Goal: Task Accomplishment & Management: Use online tool/utility

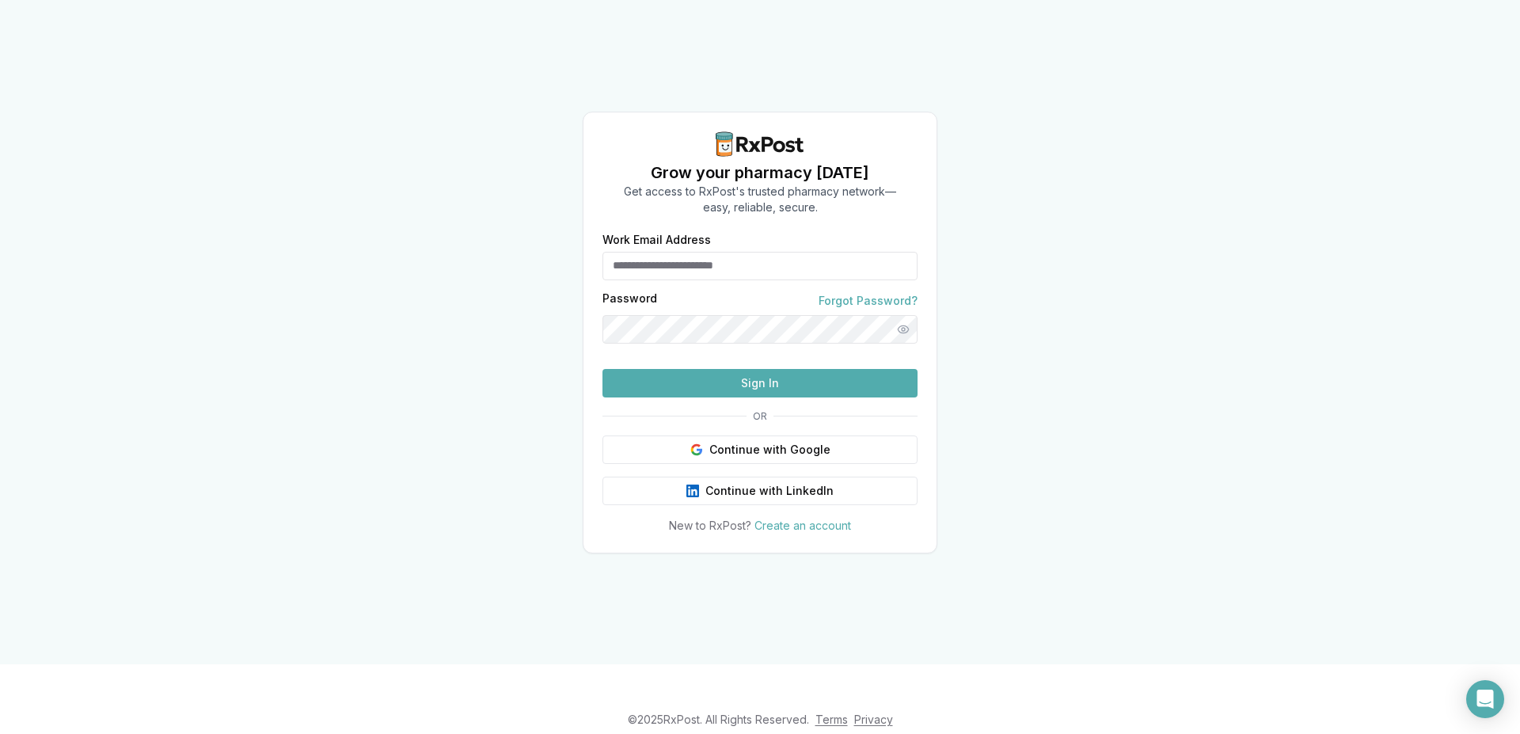
click at [720, 252] on input "Work Email Address" at bounding box center [759, 266] width 315 height 28
click at [727, 252] on input "Work Email Address" at bounding box center [759, 266] width 315 height 28
click at [739, 252] on input "Work Email Address" at bounding box center [759, 266] width 315 height 28
type input "**********"
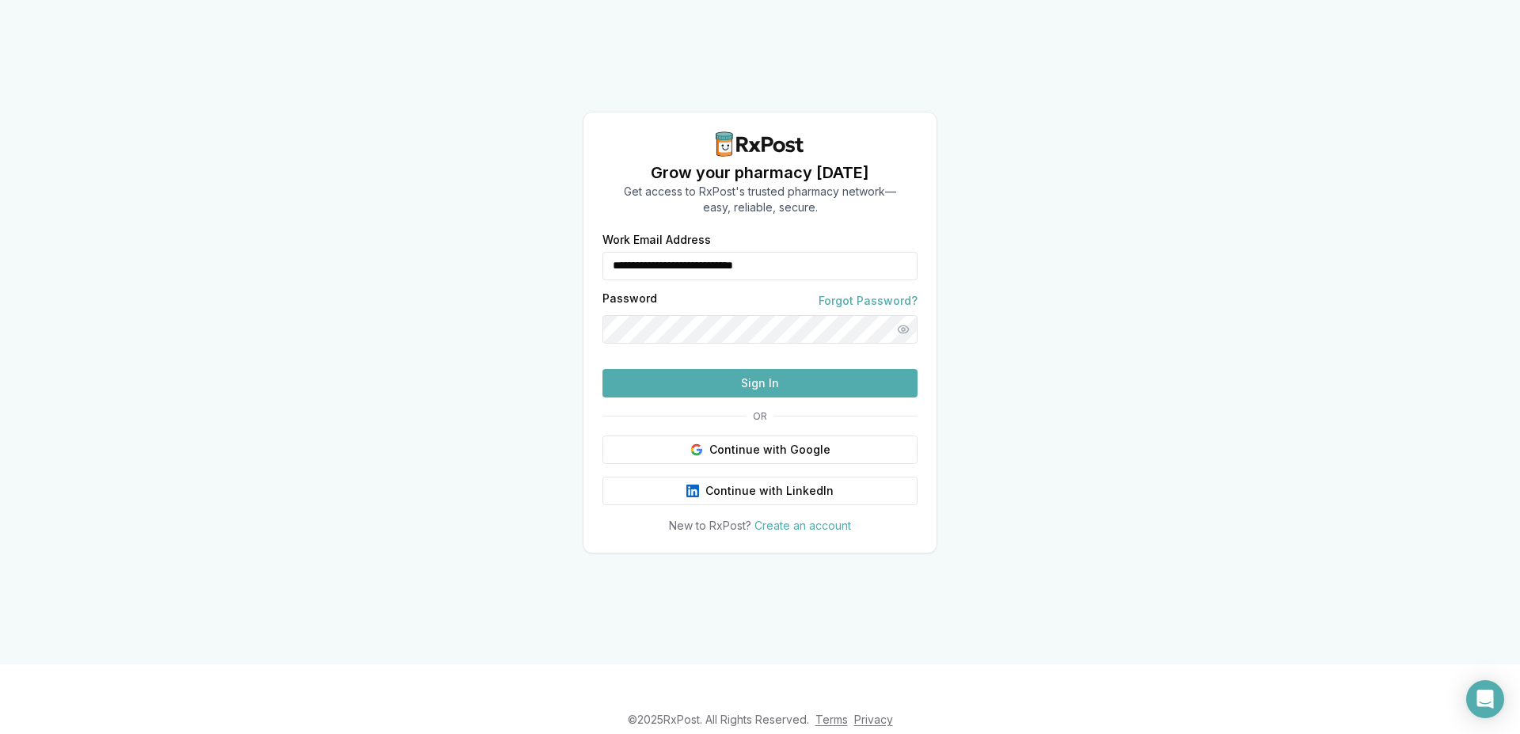
click at [743, 397] on button "Sign In" at bounding box center [759, 383] width 315 height 28
click at [724, 397] on button "Sign In" at bounding box center [759, 383] width 315 height 28
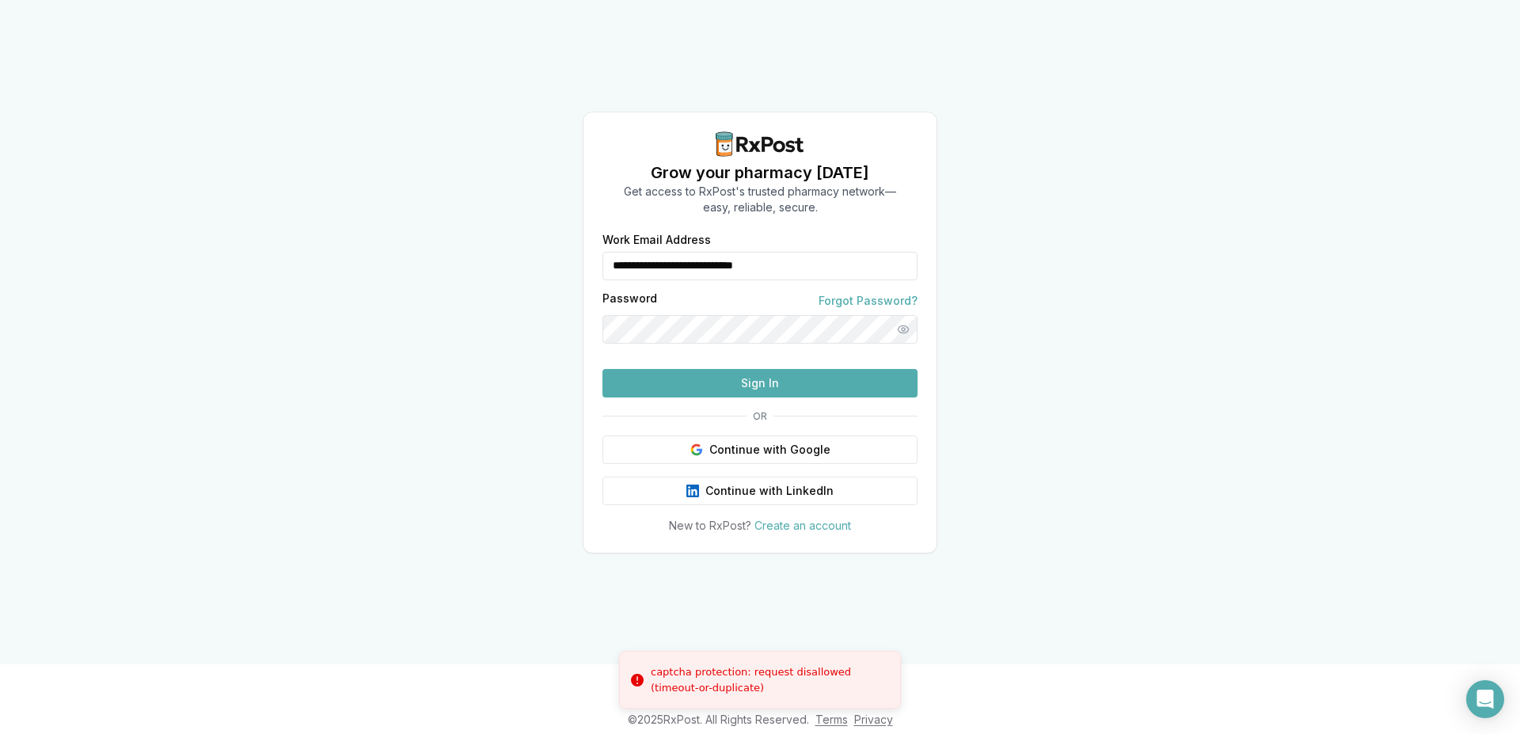
click at [759, 397] on button "Sign In" at bounding box center [759, 383] width 315 height 28
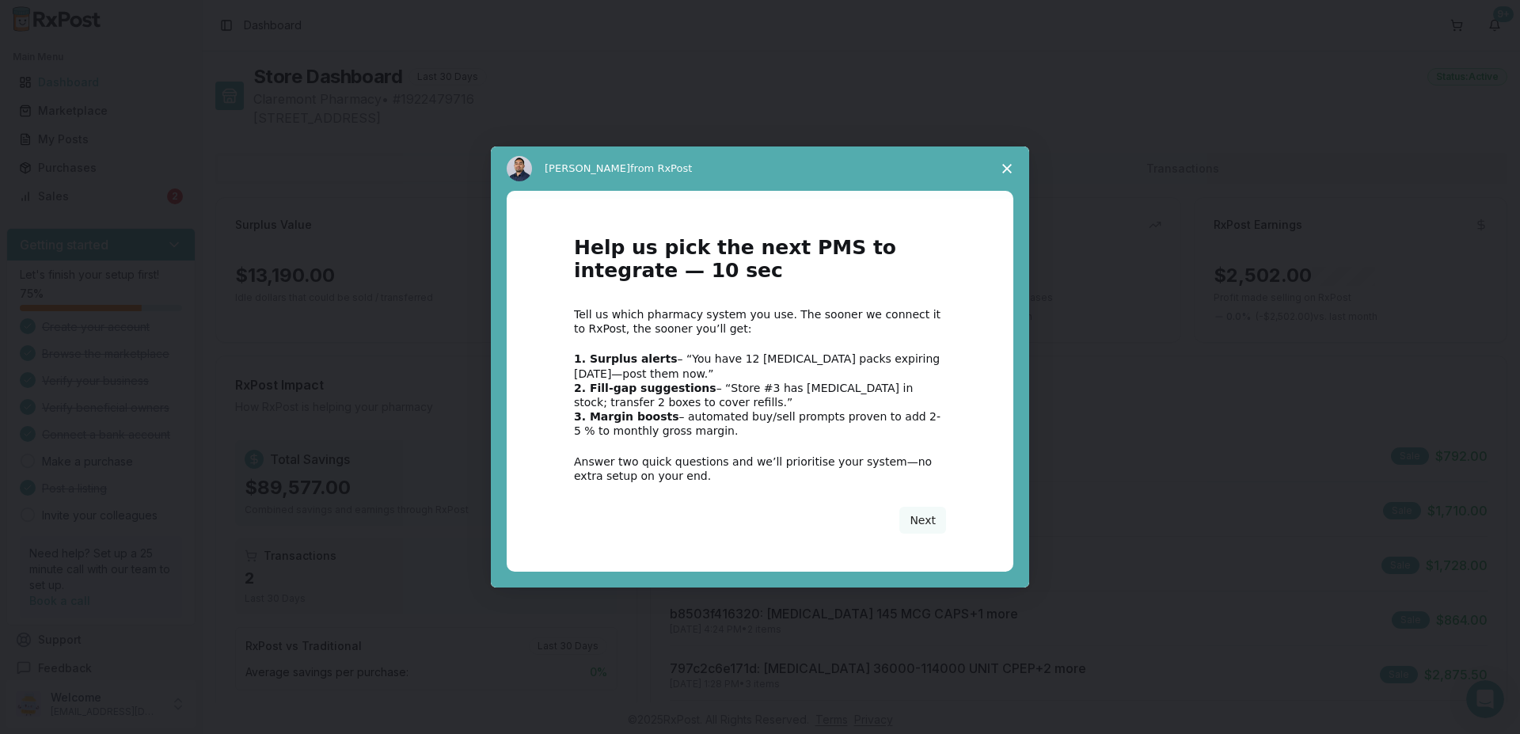
click at [759, 166] on polygon "Close survey" at bounding box center [1006, 168] width 9 height 9
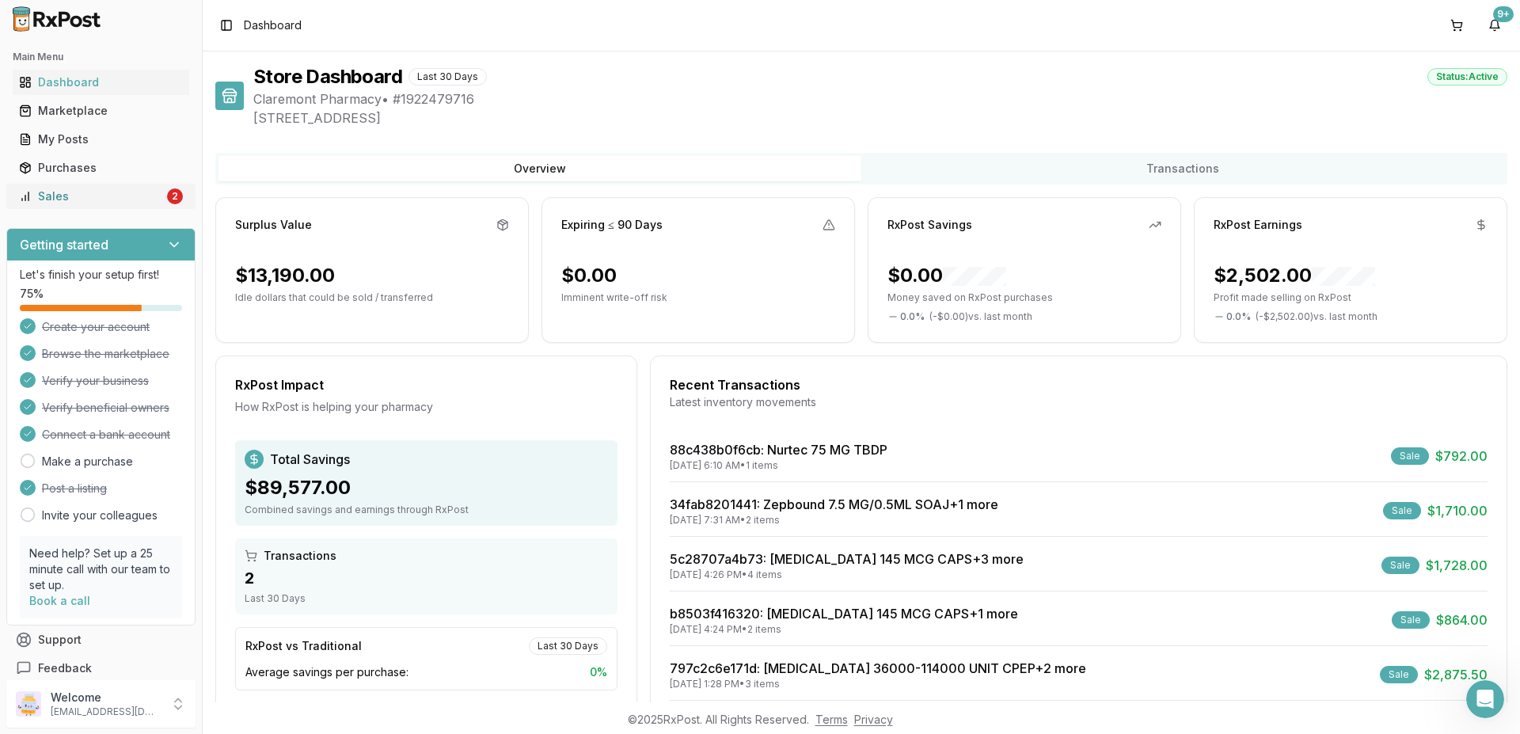
click at [87, 192] on div "Sales" at bounding box center [91, 196] width 145 height 16
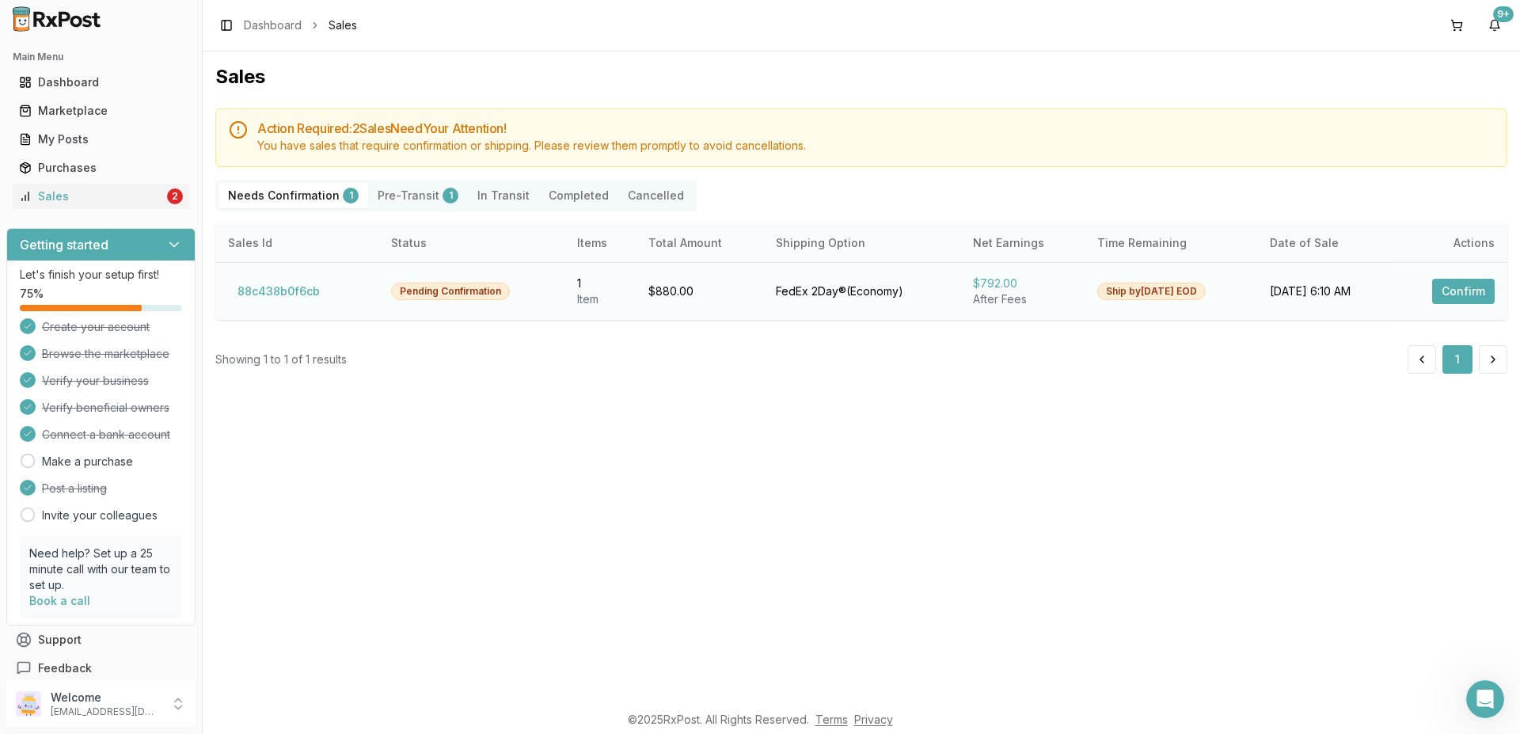
click at [759, 289] on button "Confirm" at bounding box center [1463, 291] width 63 height 25
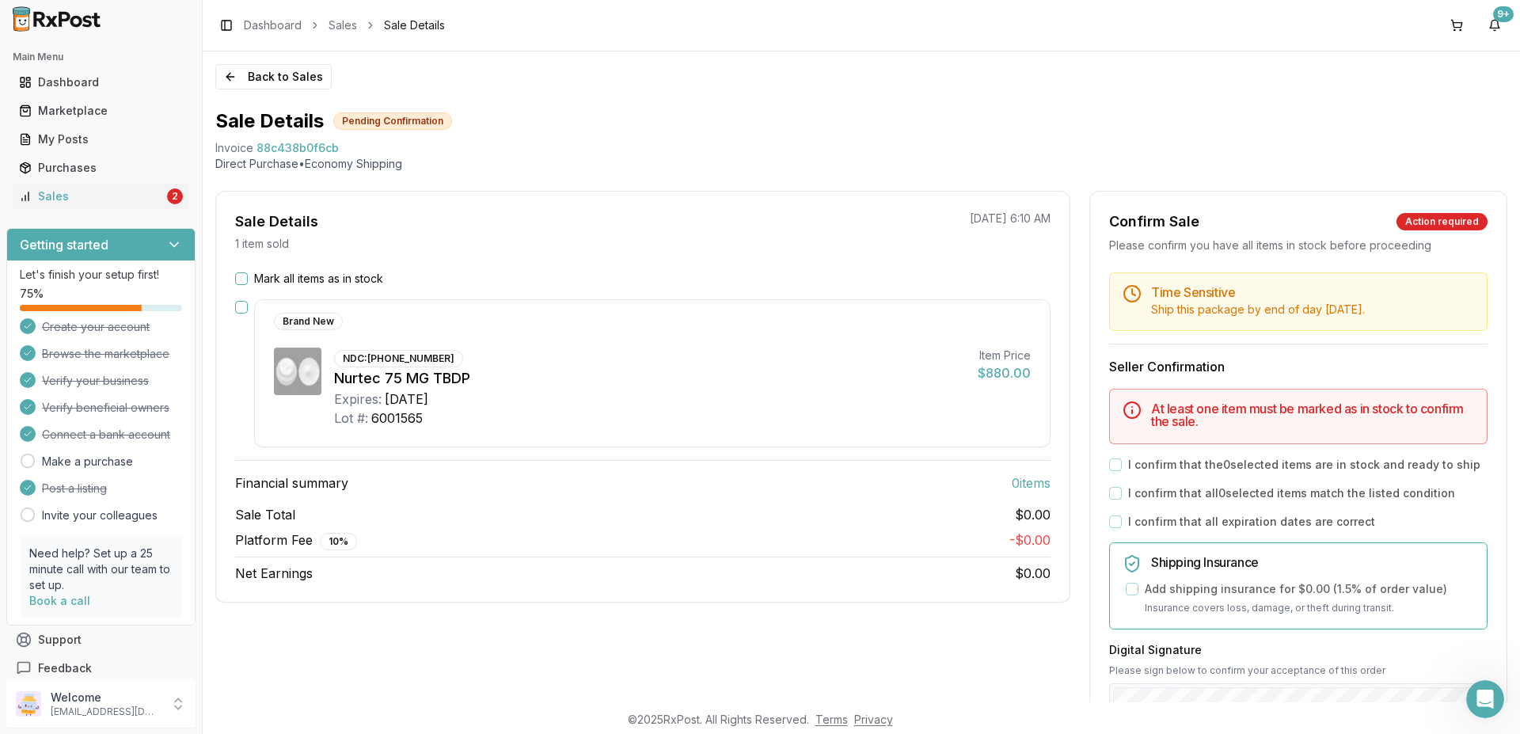
click at [243, 310] on button "button" at bounding box center [241, 307] width 13 height 13
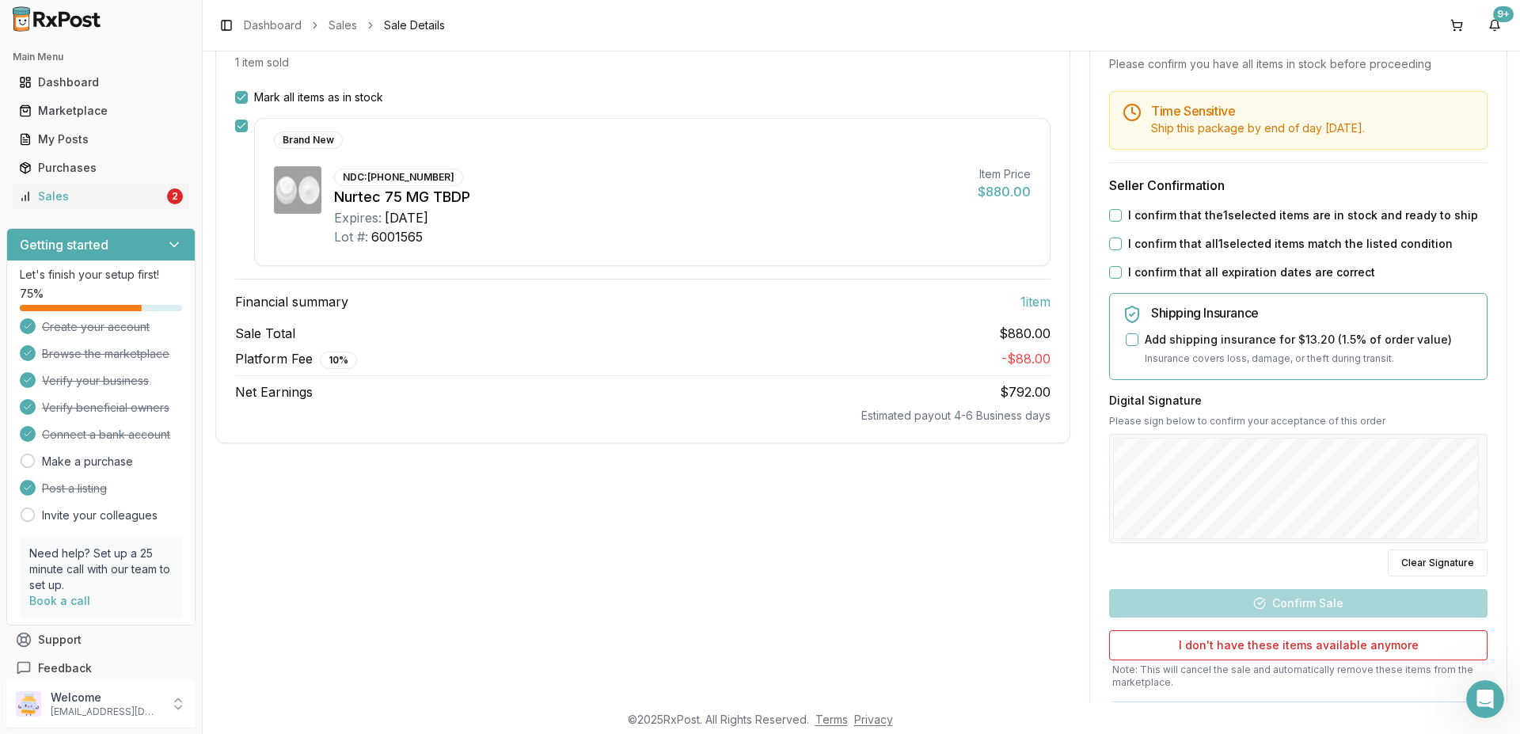
scroll to position [190, 0]
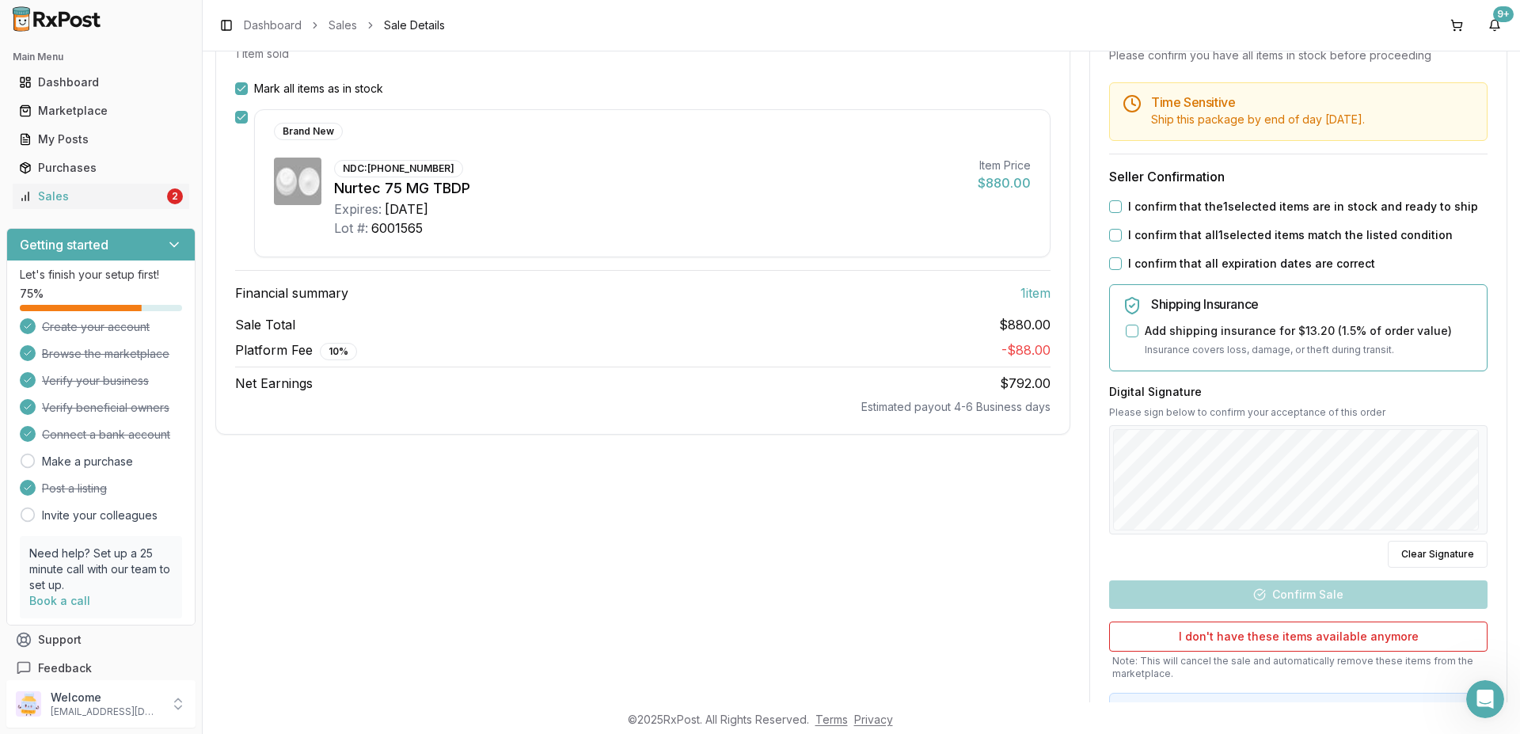
click at [759, 206] on button "I confirm that the 1 selected items are in stock and ready to ship" at bounding box center [1115, 206] width 13 height 13
click at [759, 234] on button "I confirm that all 1 selected items match the listed condition" at bounding box center [1115, 235] width 13 height 13
click at [759, 261] on button "I confirm that all expiration dates are correct" at bounding box center [1115, 263] width 13 height 13
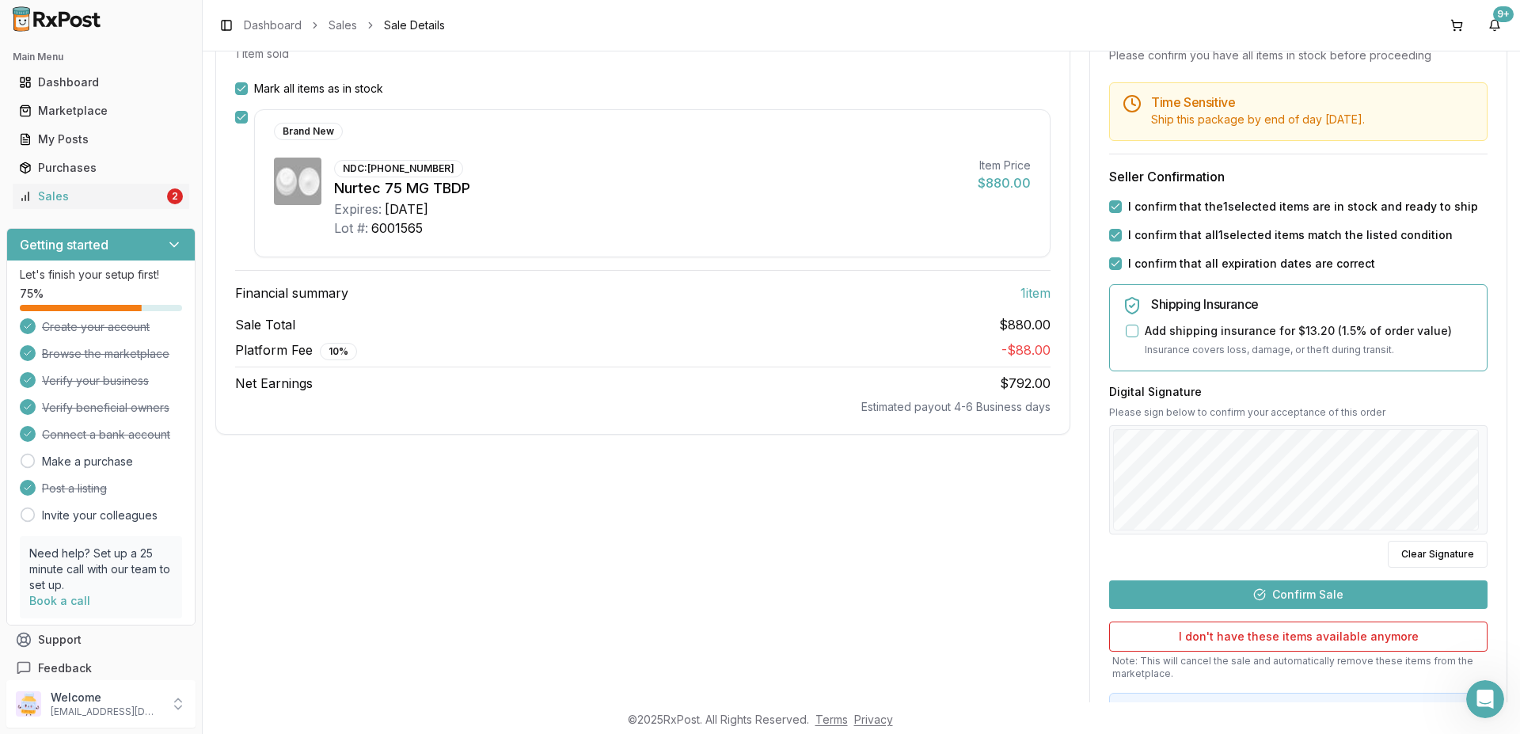
click at [759, 599] on button "Confirm Sale" at bounding box center [1298, 594] width 378 height 28
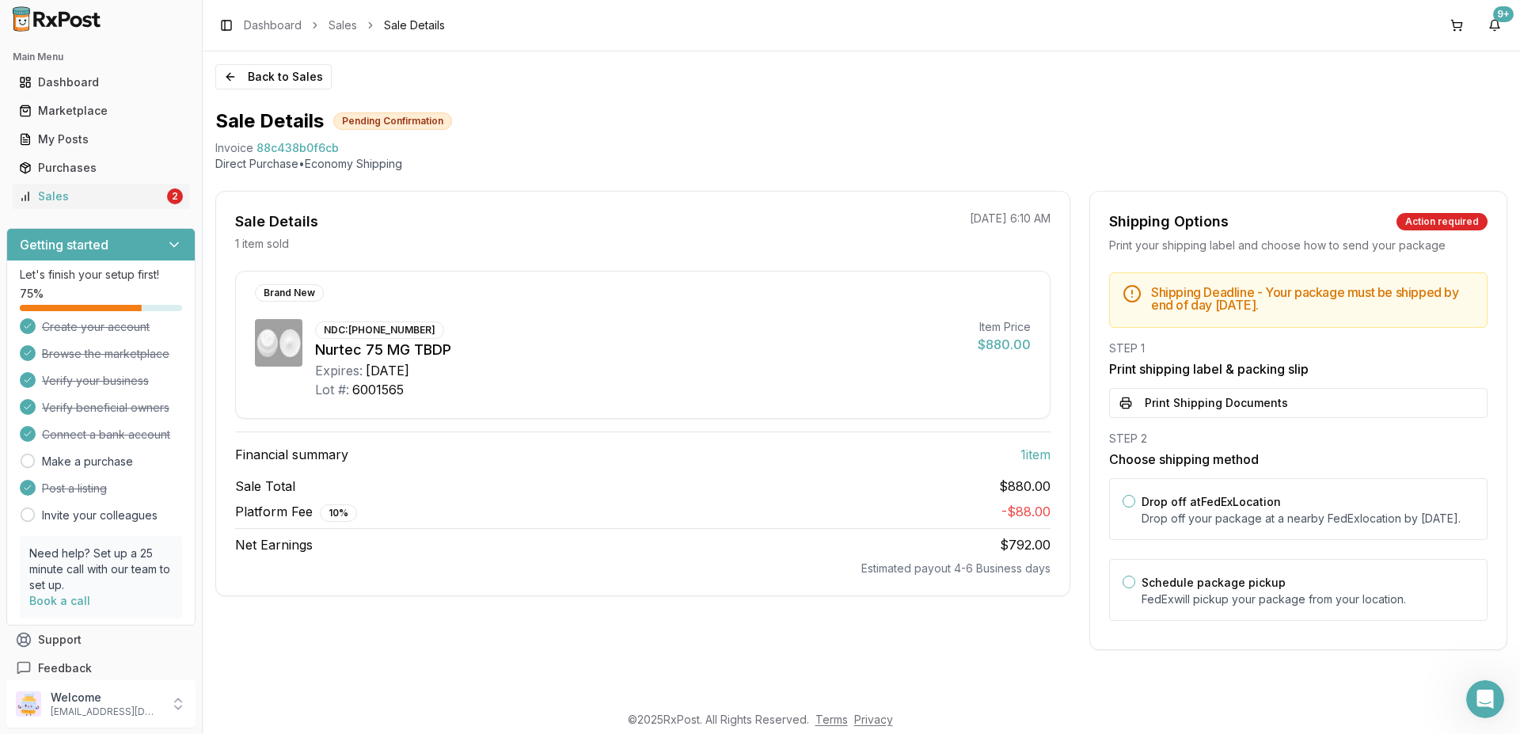
scroll to position [0, 0]
click at [759, 409] on button "Print Shipping Documents" at bounding box center [1298, 403] width 378 height 30
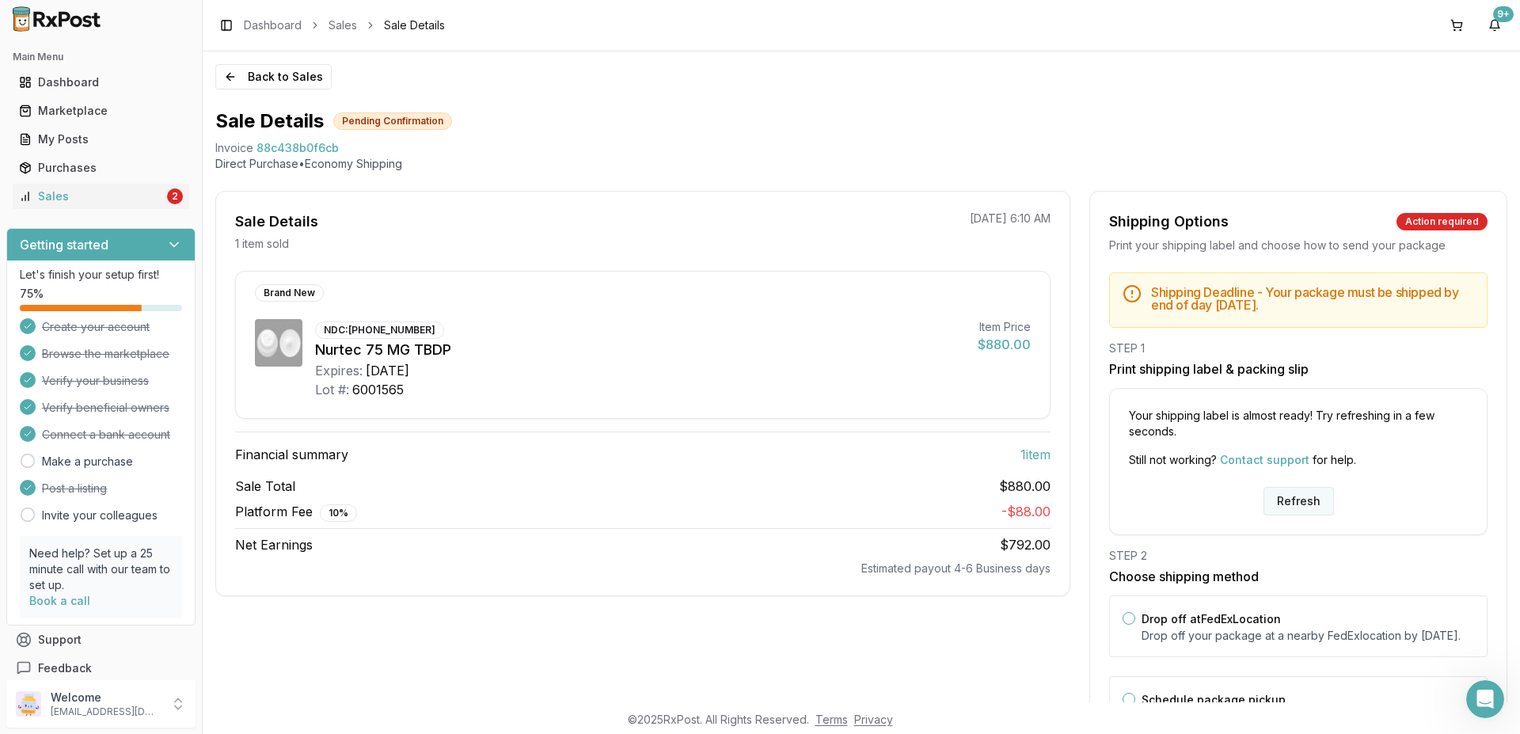
click at [759, 501] on button "Refresh" at bounding box center [1298, 501] width 70 height 28
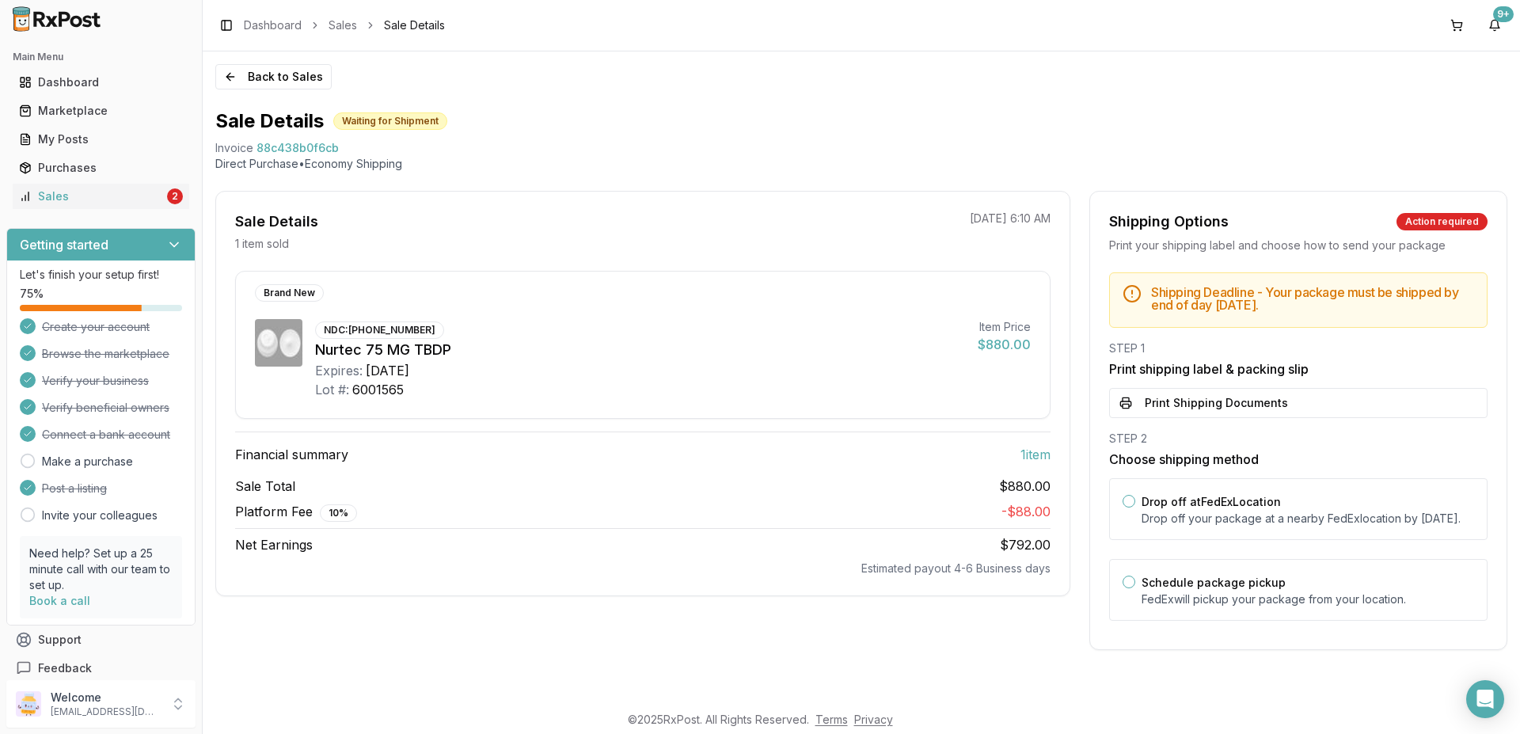
click at [1176, 407] on button "Print Shipping Documents" at bounding box center [1298, 403] width 378 height 30
click at [82, 200] on div "Sales" at bounding box center [91, 196] width 145 height 16
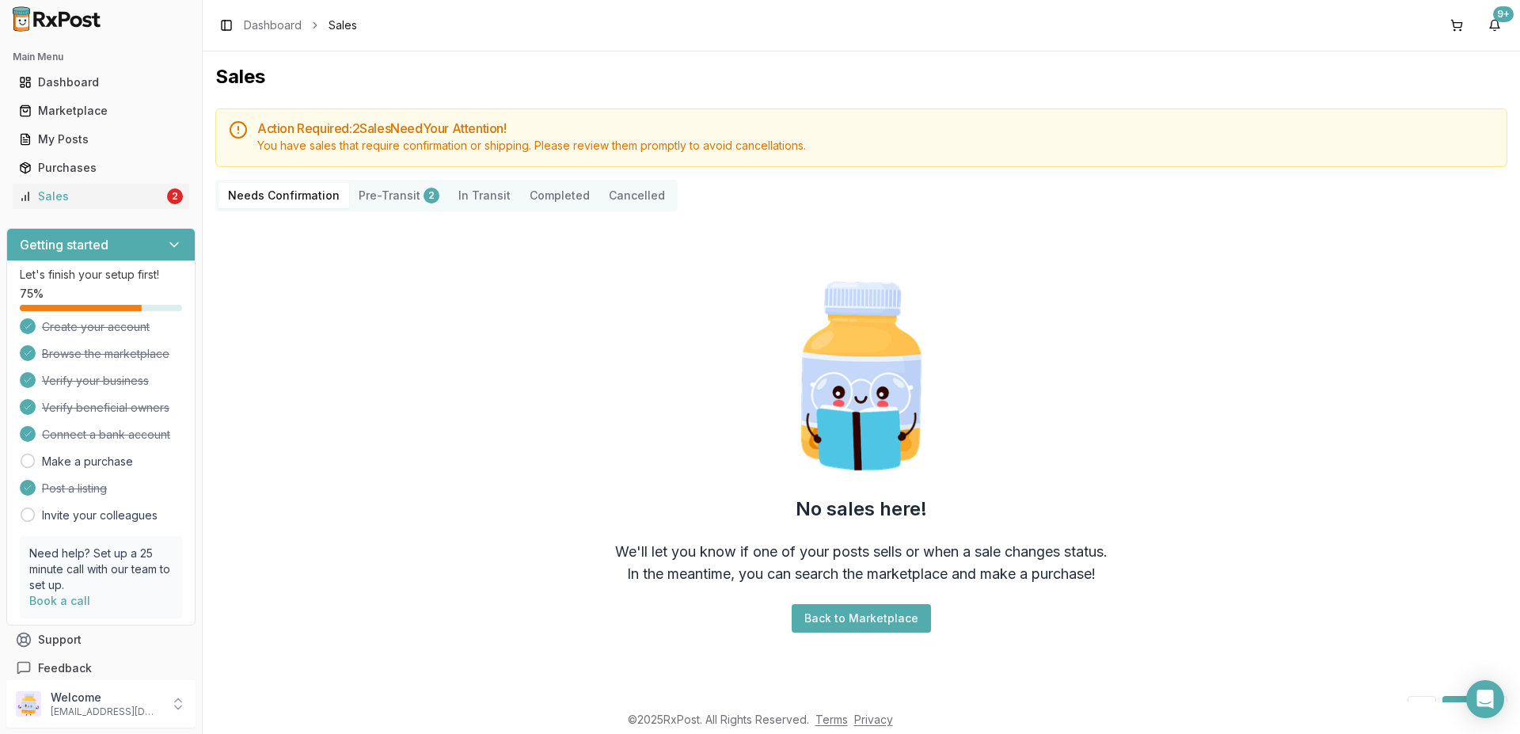
click at [383, 205] on button "Pre-Transit 2" at bounding box center [399, 195] width 100 height 25
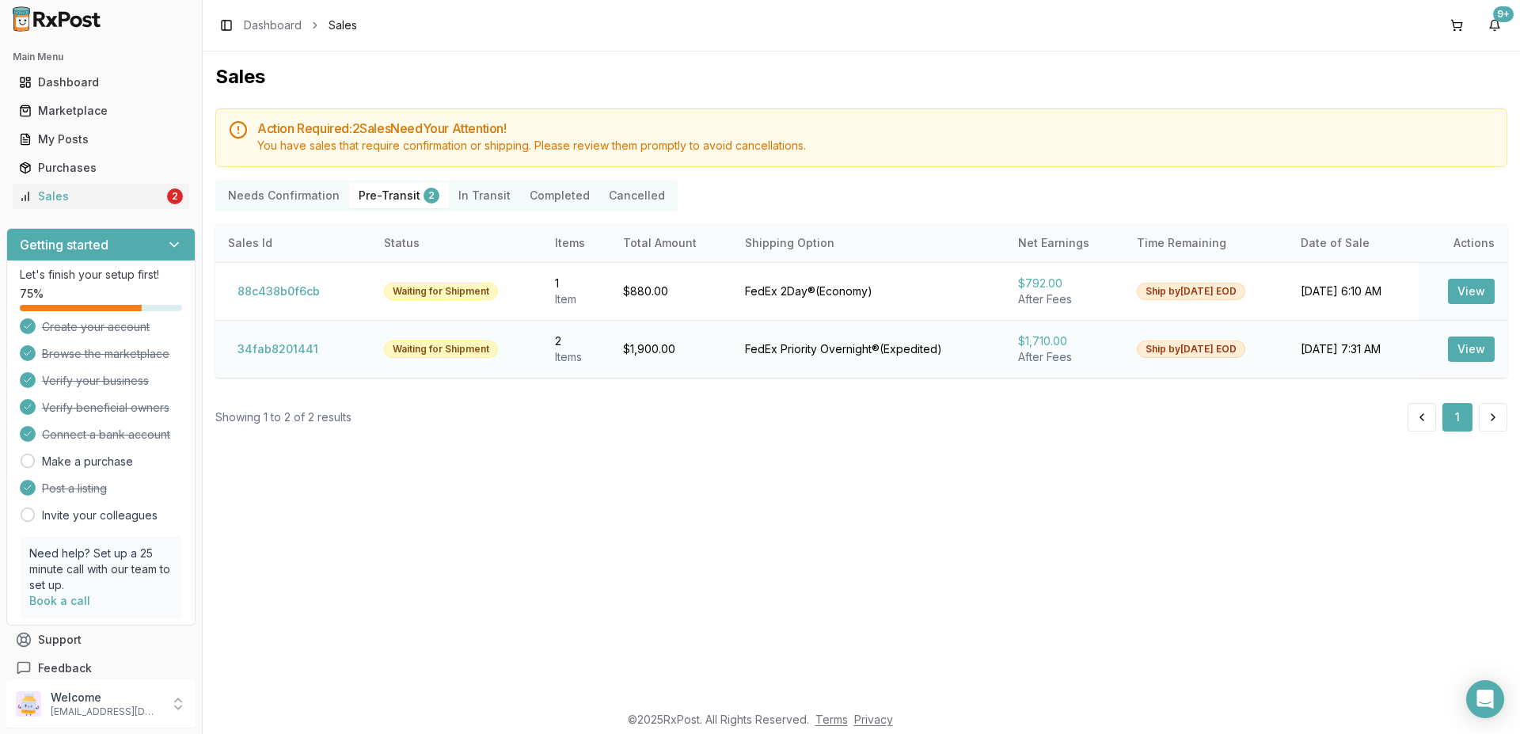
click at [1479, 348] on button "View" at bounding box center [1471, 348] width 47 height 25
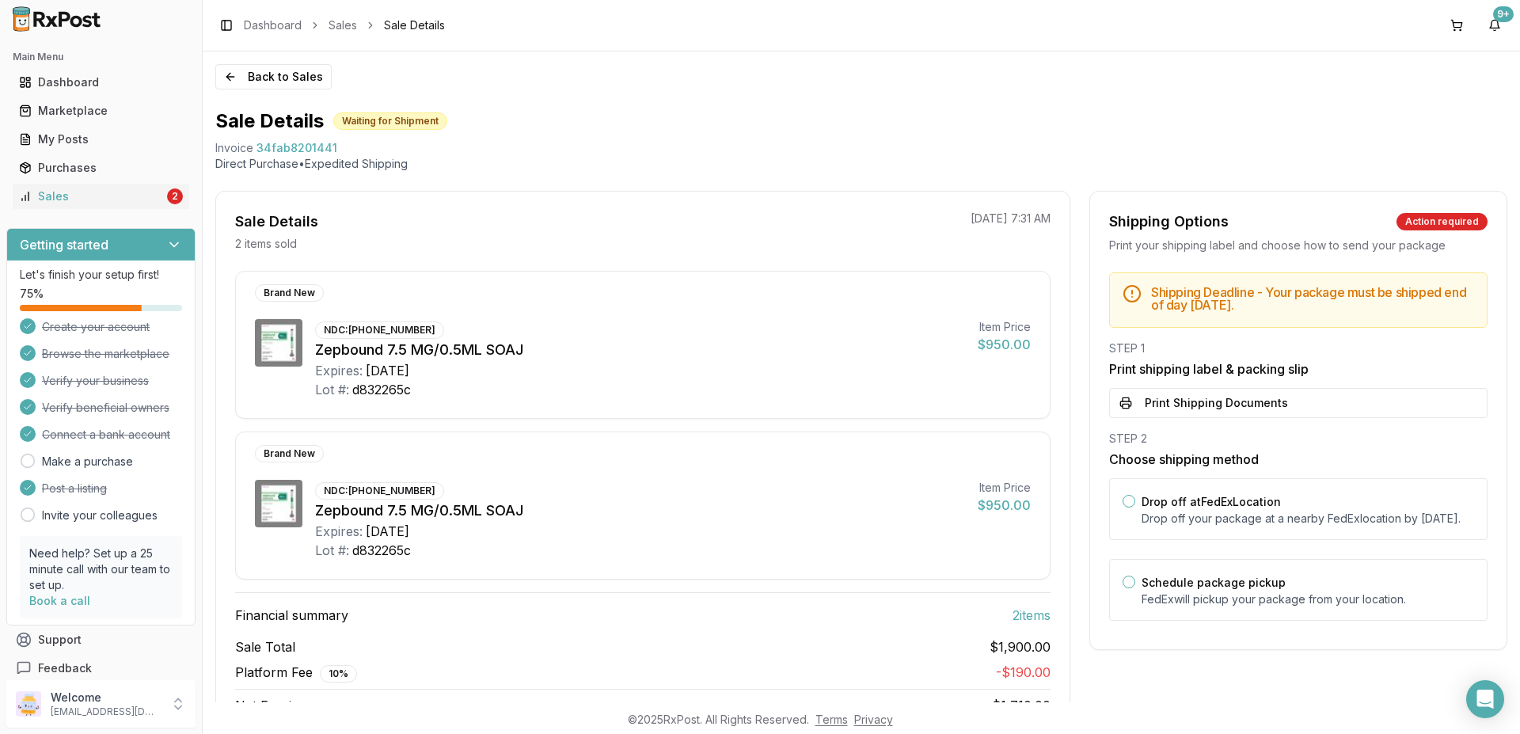
drag, startPoint x: 1213, startPoint y: 405, endPoint x: 849, endPoint y: 402, distance: 364.2
click at [1210, 405] on button "Print Shipping Documents" at bounding box center [1298, 403] width 378 height 30
